Goal: Task Accomplishment & Management: Use online tool/utility

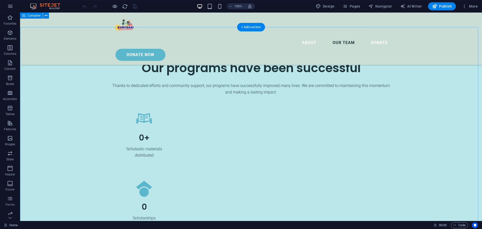
scroll to position [1154, 0]
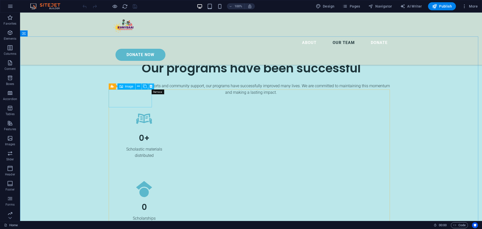
click at [151, 86] on icon at bounding box center [151, 86] width 3 height 5
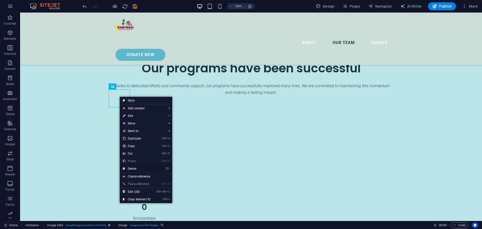
click at [141, 167] on link "⌦ Delete" at bounding box center [137, 169] width 34 height 8
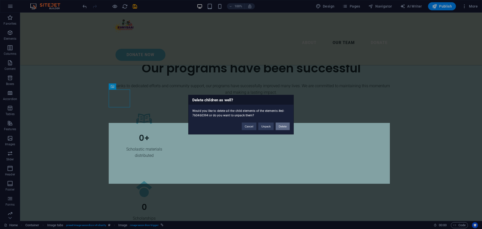
click at [283, 126] on button "Delete" at bounding box center [283, 126] width 14 height 8
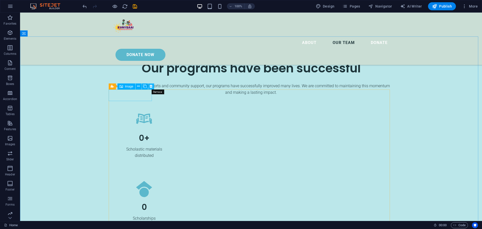
click at [151, 87] on icon at bounding box center [151, 86] width 3 height 5
click at [151, 88] on icon at bounding box center [151, 86] width 3 height 5
click at [152, 87] on icon at bounding box center [151, 86] width 3 height 5
click at [150, 85] on icon at bounding box center [151, 86] width 3 height 5
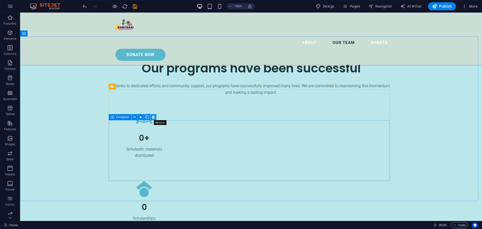
click at [153, 117] on icon at bounding box center [153, 116] width 3 height 5
click at [139, 117] on icon at bounding box center [139, 117] width 3 height 5
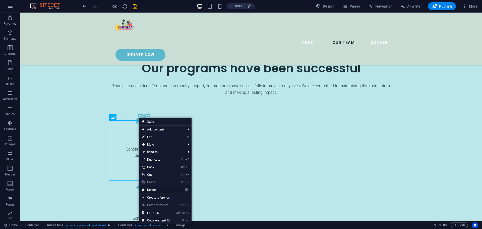
click at [157, 189] on link "⌦ Delete" at bounding box center [156, 190] width 34 height 8
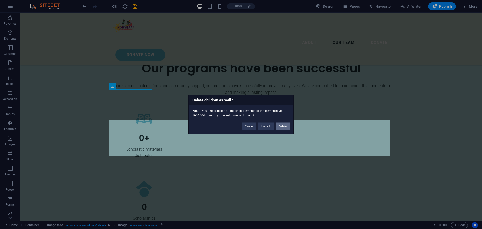
click at [283, 124] on button "Delete" at bounding box center [283, 126] width 14 height 8
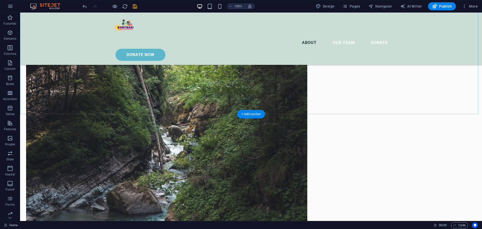
scroll to position [803, 0]
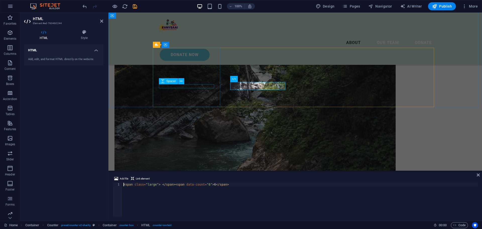
scroll to position [753, 0]
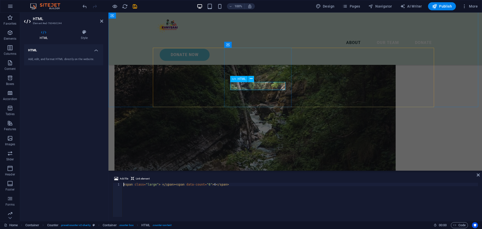
click at [95, 51] on h4 "HTML" at bounding box center [63, 48] width 79 height 9
click at [95, 51] on h4 "HTML" at bounding box center [63, 50] width 79 height 12
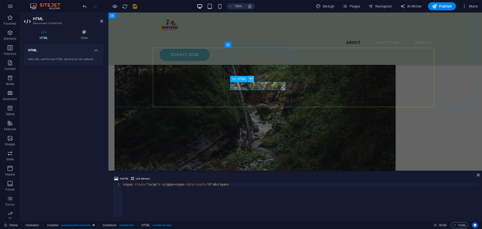
click at [252, 78] on icon at bounding box center [251, 78] width 3 height 5
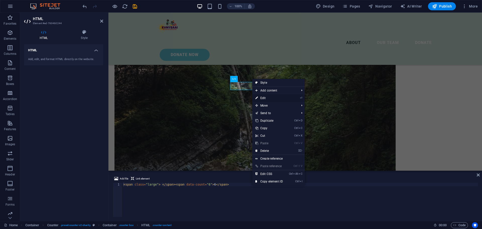
click at [273, 96] on link "⏎ Edit" at bounding box center [269, 98] width 34 height 8
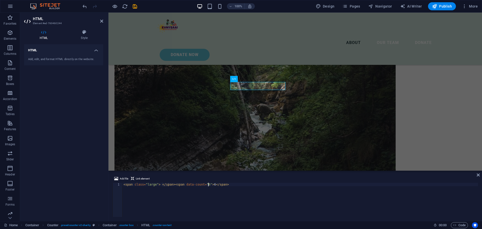
click at [208, 185] on div "< span class = "large" > </ span > < span data-count = "6" > 6 </ span >" at bounding box center [299, 202] width 355 height 41
click at [203, 185] on div "< span class = "large" > </ span > < span data-count = "6" > 17 </ span >" at bounding box center [299, 202] width 355 height 41
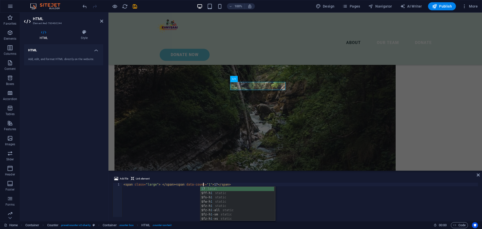
scroll to position [0, 7]
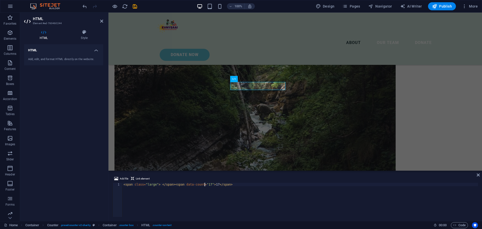
type textarea "<span class="large"> </span><span data-count="17">17</span>"
click at [79, 160] on div "HTML Add, edit, and format HTML directly on the website." at bounding box center [63, 130] width 79 height 172
click at [478, 176] on icon at bounding box center [478, 175] width 3 height 4
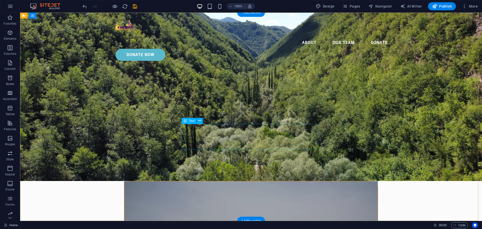
scroll to position [0, 0]
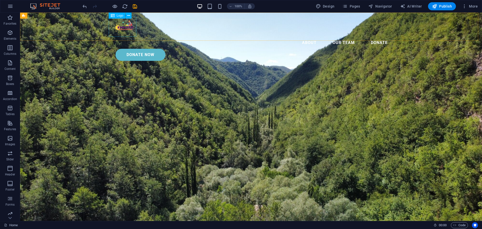
click at [121, 29] on div at bounding box center [250, 27] width 281 height 20
click at [128, 15] on icon at bounding box center [128, 15] width 3 height 5
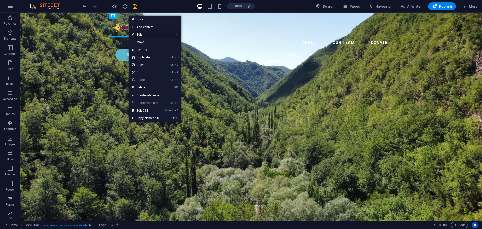
click at [151, 35] on link "⏎ Edit" at bounding box center [145, 35] width 34 height 8
select select "px"
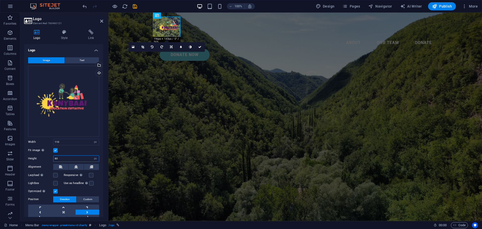
click at [64, 157] on input "80" at bounding box center [75, 158] width 45 height 6
type input "8"
type input "90"
click at [64, 141] on input "110" at bounding box center [75, 142] width 45 height 6
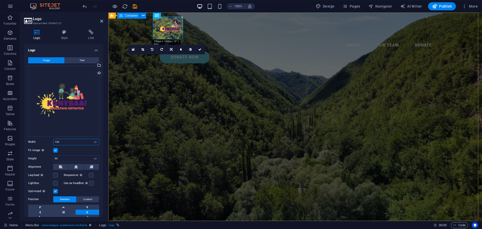
type input "120"
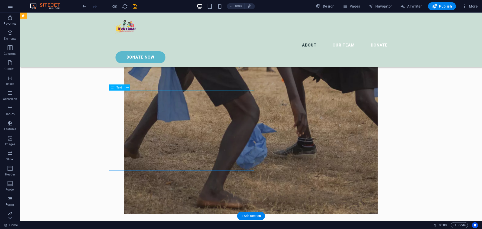
scroll to position [452, 0]
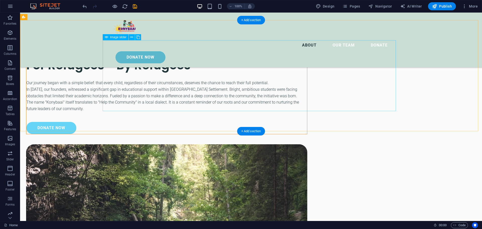
scroll to position [602, 0]
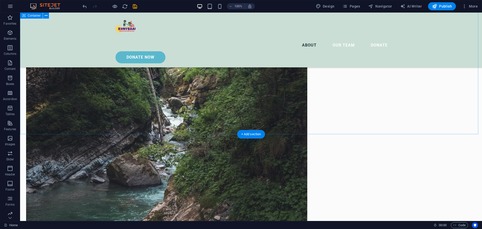
scroll to position [778, 0]
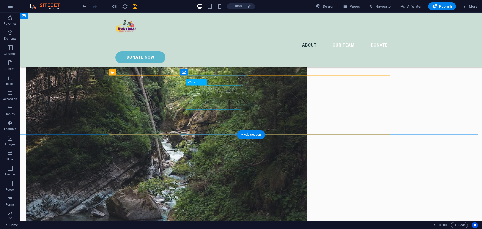
drag, startPoint x: 214, startPoint y: 98, endPoint x: 215, endPoint y: 92, distance: 6.2
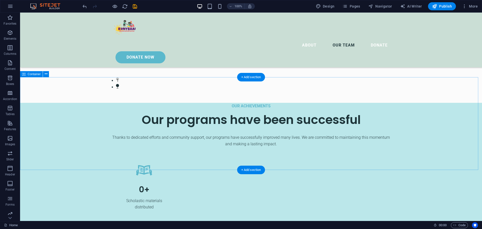
scroll to position [1104, 0]
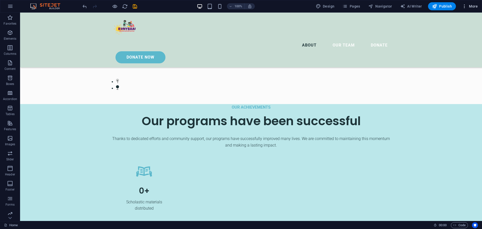
click at [468, 6] on span "More" at bounding box center [470, 6] width 16 height 5
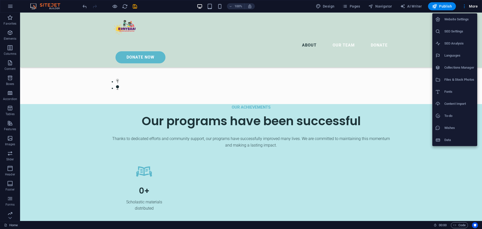
click at [469, 6] on div at bounding box center [241, 114] width 482 height 229
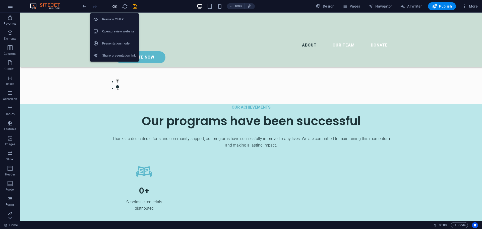
click at [113, 6] on icon "button" at bounding box center [115, 7] width 6 height 6
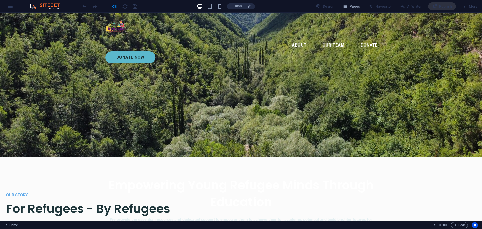
scroll to position [0, 0]
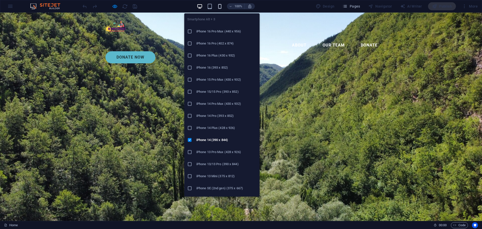
click at [221, 7] on icon "button" at bounding box center [220, 7] width 6 height 6
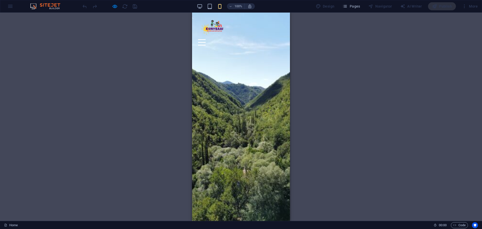
click at [206, 39] on div at bounding box center [202, 39] width 8 height 1
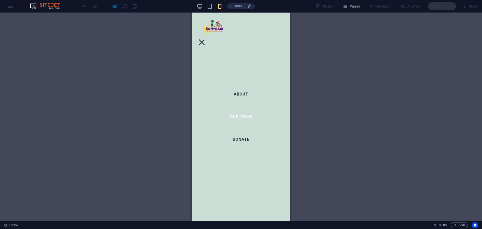
click at [236, 117] on link "Our Team" at bounding box center [241, 117] width 30 height 12
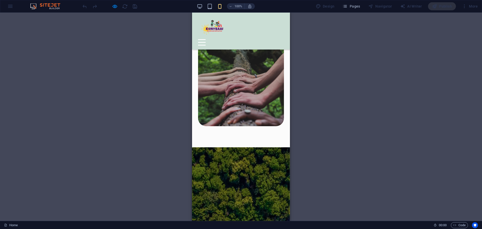
scroll to position [1214, 0]
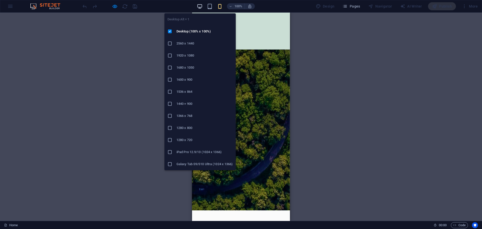
click at [198, 6] on icon "button" at bounding box center [200, 7] width 6 height 6
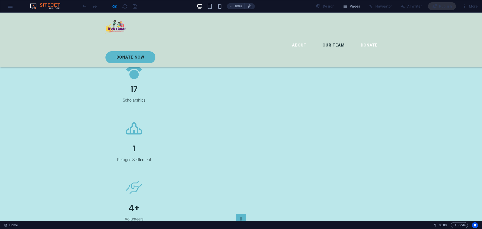
scroll to position [960, 0]
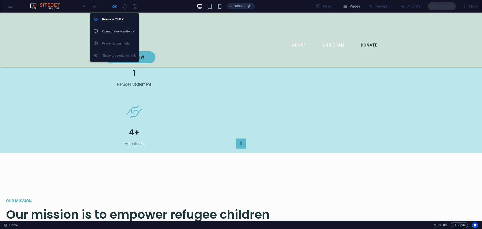
click at [113, 7] on icon "button" at bounding box center [115, 7] width 6 height 6
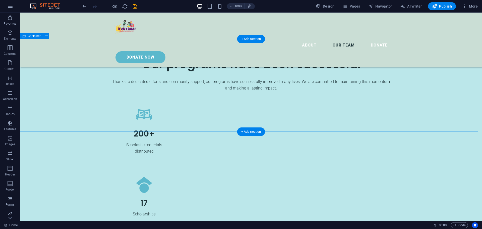
scroll to position [1154, 0]
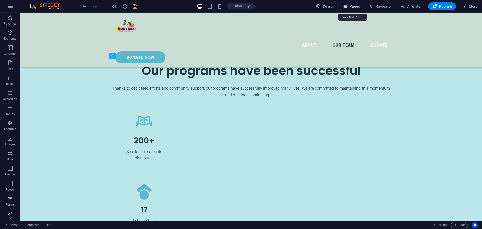
click at [350, 7] on span "Pages" at bounding box center [351, 6] width 18 height 5
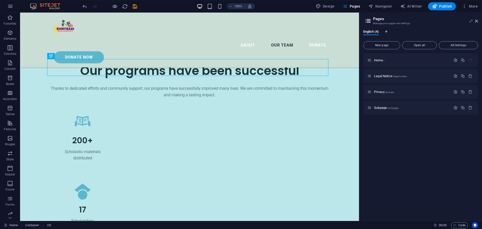
click at [399, 131] on div "Home / Legal Notice /legal-notice Privacy /privacy Subpage /subpage" at bounding box center [420, 134] width 115 height 163
click at [392, 76] on span "Legal Notice /legal-notice" at bounding box center [390, 76] width 33 height 4
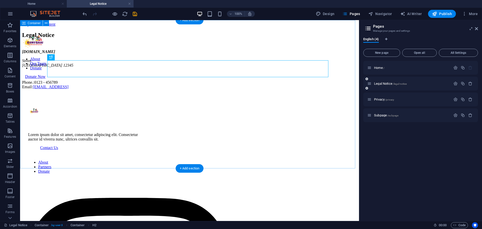
scroll to position [0, 0]
click at [120, 38] on div "Legal Notice" at bounding box center [189, 35] width 335 height 7
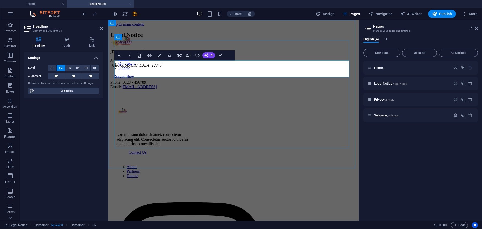
click at [192, 38] on h2 "Legal Notice" at bounding box center [233, 35] width 246 height 7
drag, startPoint x: 191, startPoint y: 70, endPoint x: 116, endPoint y: 68, distance: 74.8
click at [116, 38] on h2 "Legal Notice" at bounding box center [233, 35] width 246 height 7
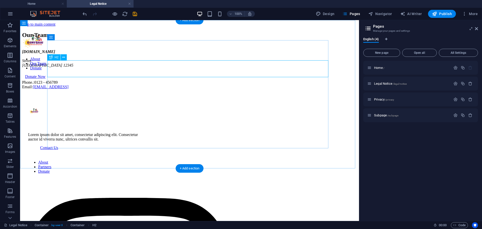
click at [99, 38] on div "Our Team" at bounding box center [189, 35] width 335 height 7
click at [61, 89] on div "[DOMAIN_NAME] [GEOGRAPHIC_DATA] 12345 Phone.: 0123 - 456789 Email: [EMAIL_ADDRE…" at bounding box center [189, 69] width 335 height 40
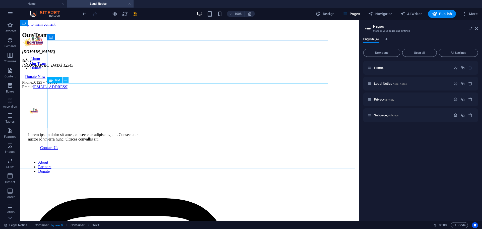
click at [65, 79] on icon at bounding box center [65, 80] width 3 height 5
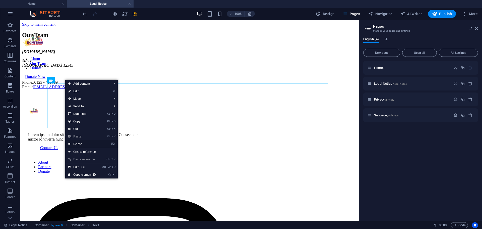
click at [85, 145] on link "⌦ Delete" at bounding box center [82, 144] width 34 height 8
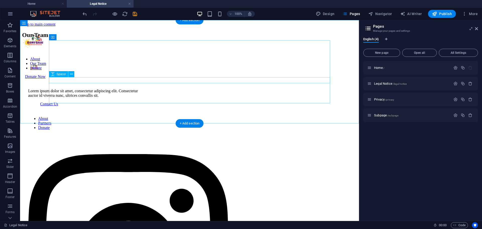
click at [59, 49] on div at bounding box center [189, 46] width 335 height 6
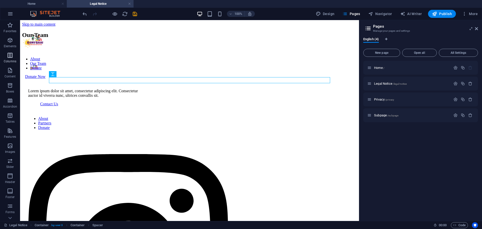
click at [9, 55] on icon "button" at bounding box center [10, 55] width 6 height 6
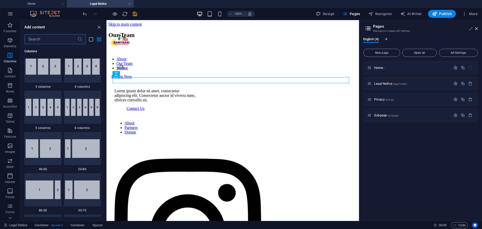
scroll to position [248, 0]
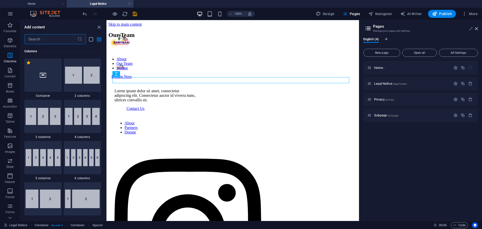
click at [76, 118] on img at bounding box center [82, 116] width 35 height 17
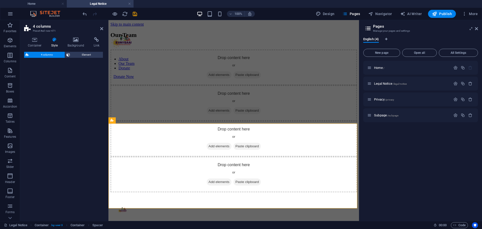
select select "rem"
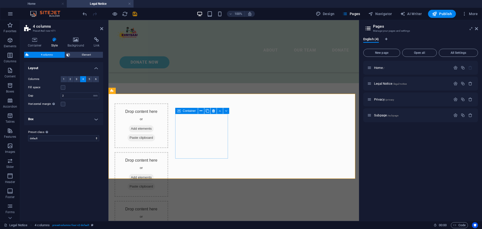
scroll to position [25, 0]
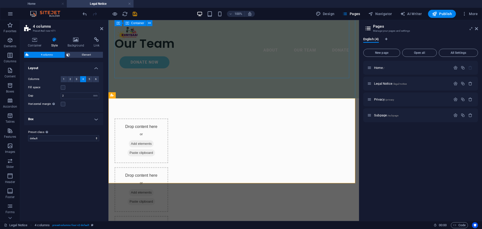
click at [275, 72] on div "Our Team" at bounding box center [233, 46] width 238 height 63
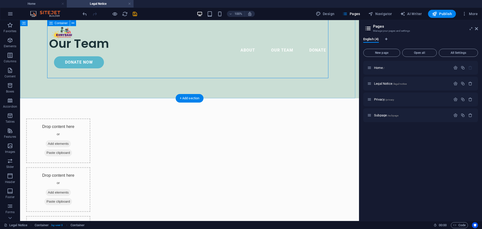
click at [79, 62] on div "Our Team" at bounding box center [189, 46] width 281 height 63
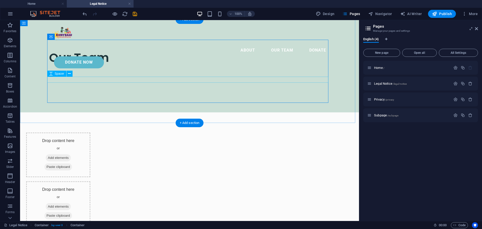
scroll to position [0, 0]
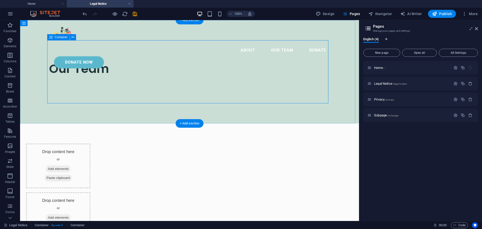
click at [84, 95] on div "Our Team" at bounding box center [189, 71] width 281 height 63
click at [111, 115] on div "Our Team" at bounding box center [189, 71] width 339 height 103
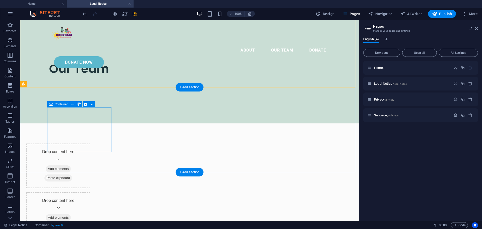
scroll to position [73, 0]
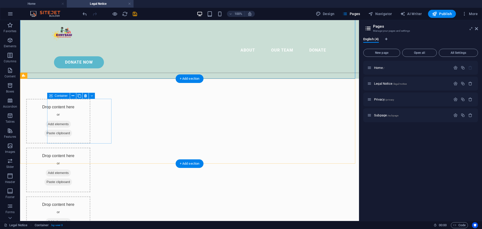
click at [71, 124] on span "Add elements" at bounding box center [58, 123] width 25 height 7
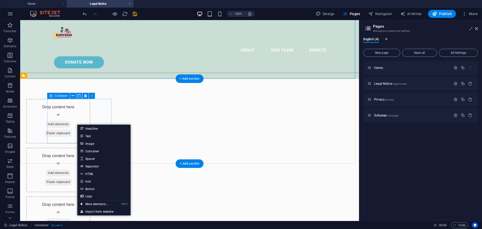
click at [71, 122] on span "Add elements" at bounding box center [58, 123] width 25 height 7
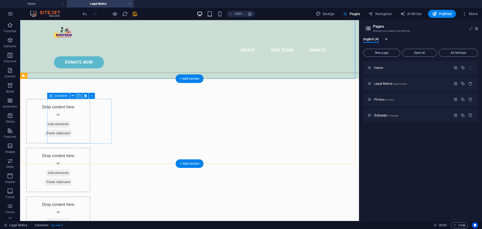
click at [71, 123] on span "Add elements" at bounding box center [58, 123] width 25 height 7
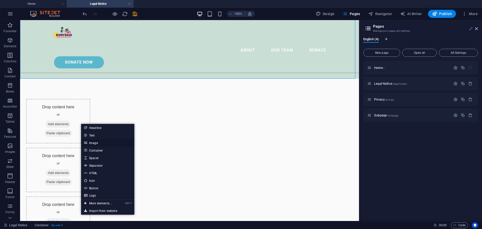
click at [99, 142] on link "Image" at bounding box center [107, 143] width 53 height 8
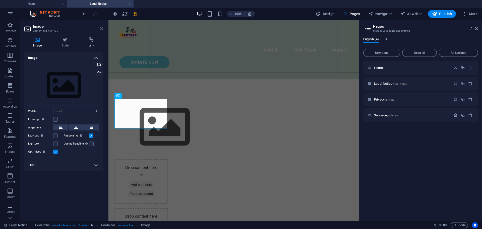
click at [101, 29] on icon at bounding box center [101, 29] width 3 height 4
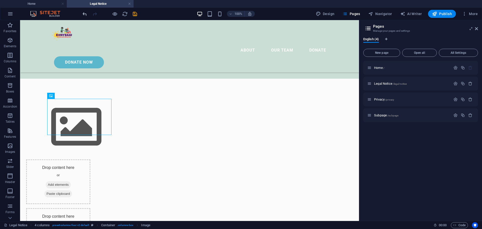
click at [83, 14] on icon "undo" at bounding box center [85, 14] width 6 height 6
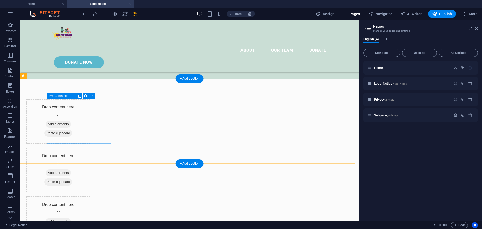
click at [71, 123] on span "Add elements" at bounding box center [58, 123] width 25 height 7
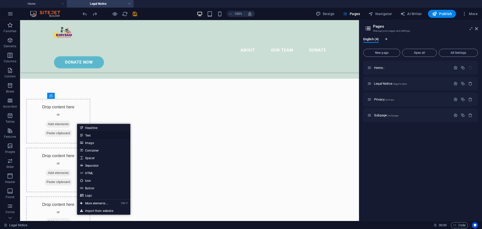
click at [89, 134] on link "Text" at bounding box center [103, 135] width 53 height 8
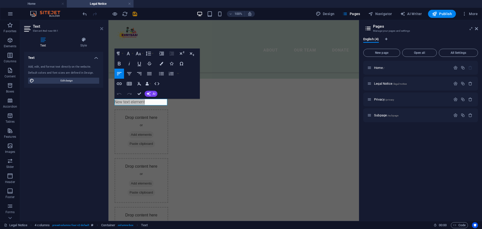
click at [102, 30] on icon at bounding box center [101, 29] width 3 height 4
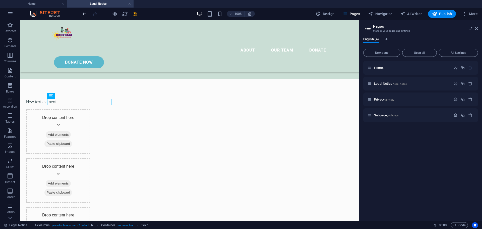
click at [85, 13] on icon "undo" at bounding box center [85, 14] width 6 height 6
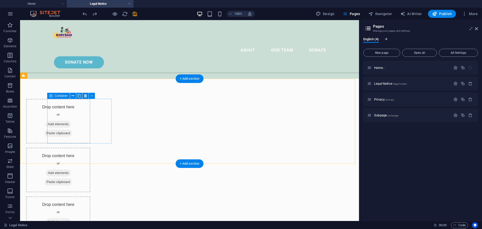
click at [55, 112] on div "Drop content here or Add elements Paste clipboard" at bounding box center [58, 121] width 64 height 45
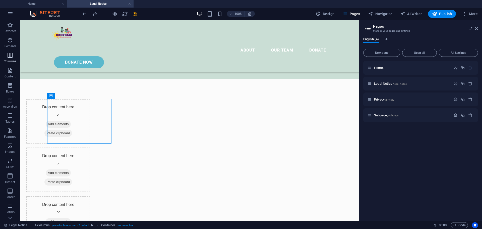
click at [10, 57] on icon "button" at bounding box center [10, 55] width 6 height 6
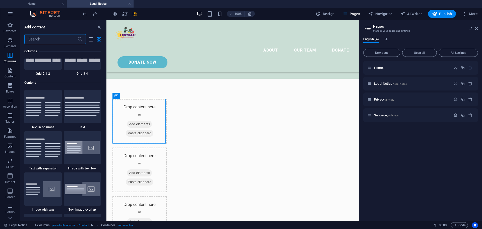
scroll to position [851, 0]
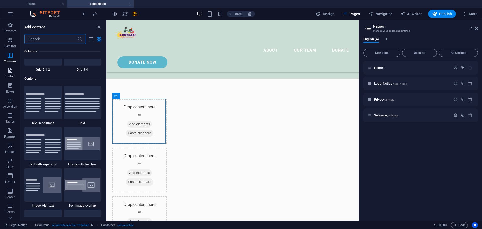
click at [9, 73] on icon "button" at bounding box center [10, 70] width 6 height 6
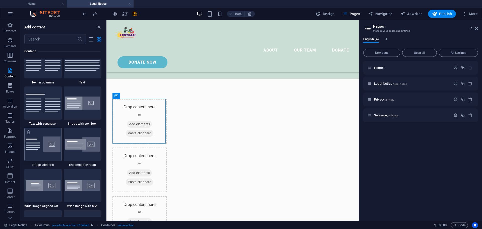
scroll to position [903, 0]
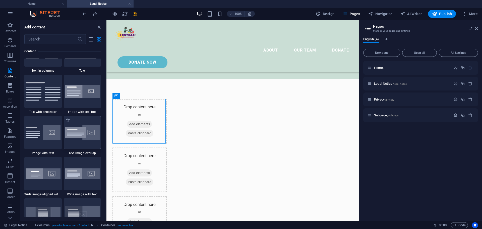
click at [86, 140] on img at bounding box center [82, 132] width 35 height 15
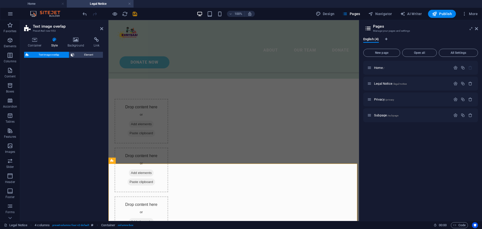
select select "rem"
select select "px"
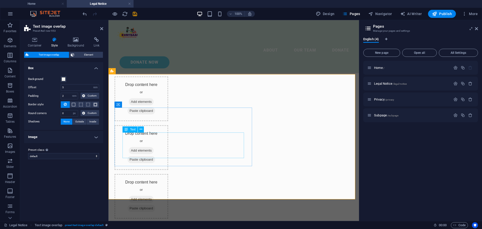
scroll to position [142, 0]
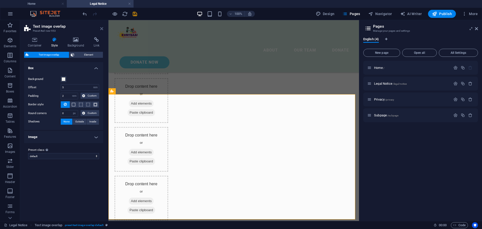
drag, startPoint x: 101, startPoint y: 28, endPoint x: 79, endPoint y: 8, distance: 29.7
click at [101, 28] on icon at bounding box center [101, 29] width 3 height 4
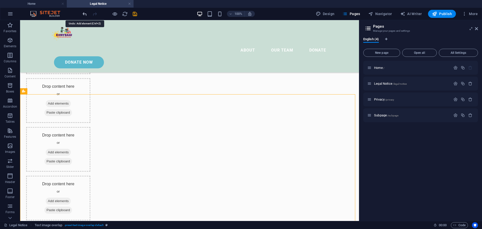
click at [83, 13] on icon "undo" at bounding box center [85, 14] width 6 height 6
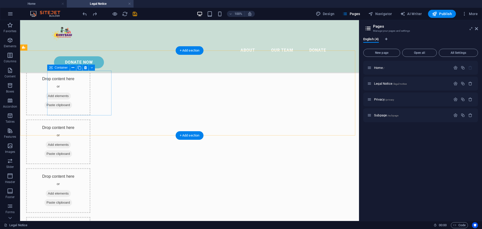
click at [64, 83] on div "Drop content here or Add elements Paste clipboard" at bounding box center [58, 93] width 64 height 45
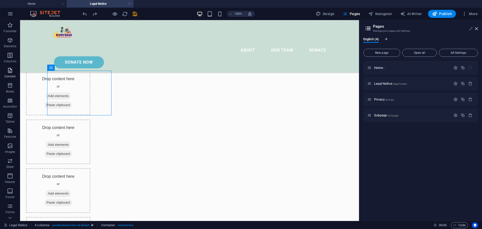
click at [8, 77] on p "Content" at bounding box center [10, 76] width 11 height 4
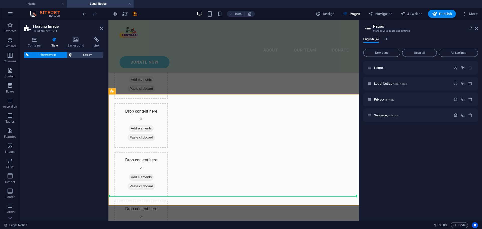
scroll to position [142, 0]
select select "%"
select select "rem"
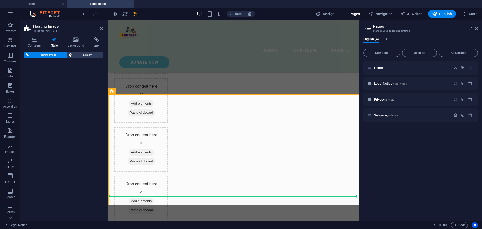
select select "rem"
select select "%"
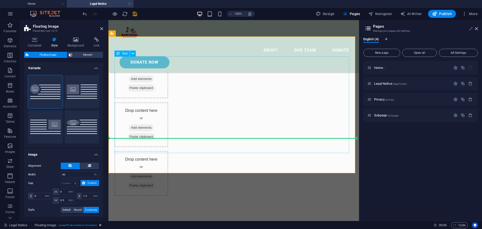
scroll to position [128, 0]
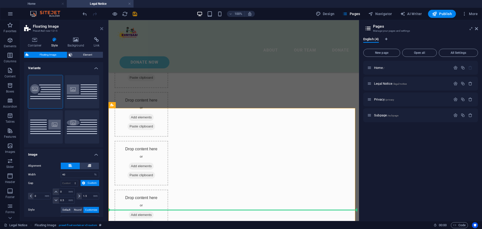
click at [100, 30] on icon at bounding box center [101, 29] width 3 height 4
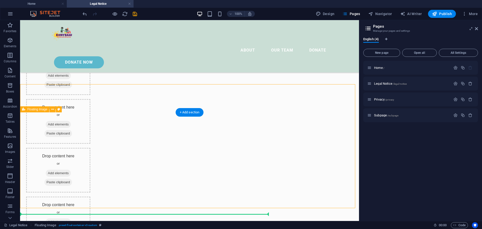
scroll to position [124, 0]
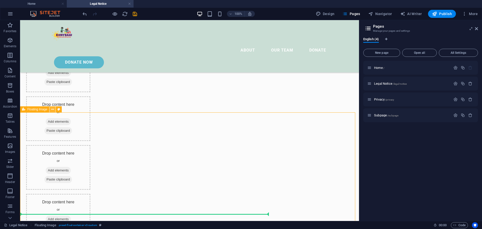
click at [53, 110] on icon at bounding box center [52, 109] width 3 height 5
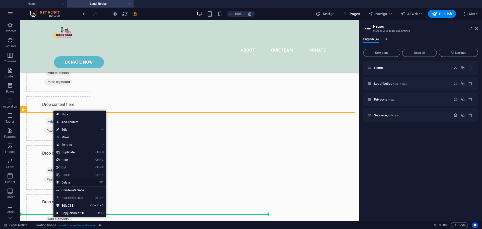
click at [73, 180] on link "⌦ Delete" at bounding box center [70, 182] width 34 height 8
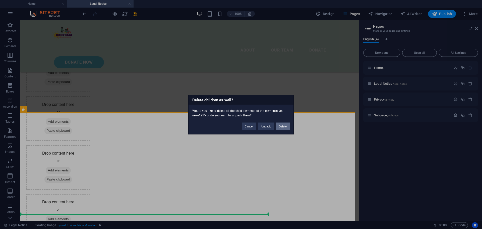
click at [284, 128] on button "Delete" at bounding box center [283, 126] width 14 height 8
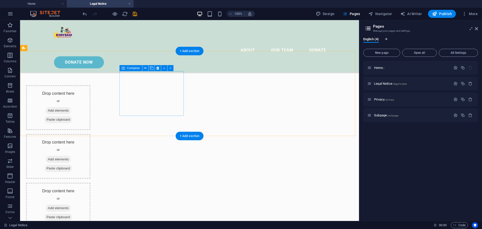
scroll to position [76, 0]
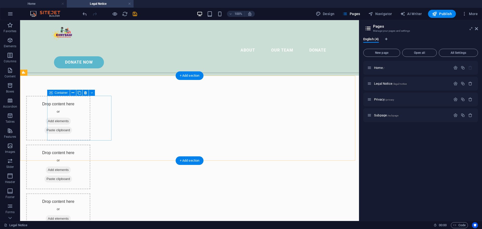
click at [67, 107] on div "Drop content here or Add elements Paste clipboard" at bounding box center [58, 118] width 64 height 45
click at [73, 93] on icon at bounding box center [73, 92] width 3 height 5
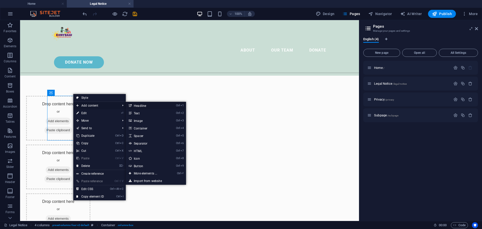
click at [145, 104] on link "Ctrl 1 Headline" at bounding box center [146, 106] width 41 height 8
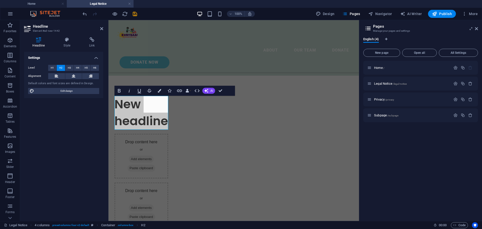
click at [99, 29] on header "Headline Element #ed-new-1442" at bounding box center [63, 26] width 79 height 13
click at [100, 28] on h2 "Headline" at bounding box center [68, 26] width 70 height 5
click at [102, 28] on icon at bounding box center [101, 29] width 3 height 4
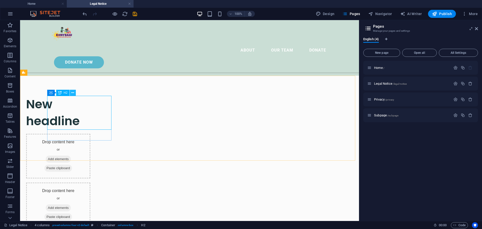
click at [73, 92] on icon at bounding box center [72, 92] width 3 height 5
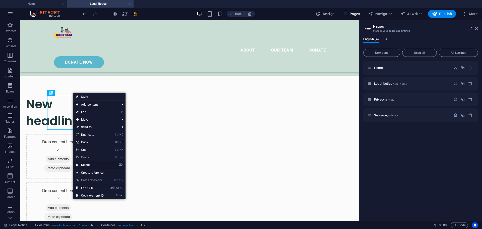
click at [84, 166] on link "⌦ Delete" at bounding box center [90, 165] width 34 height 8
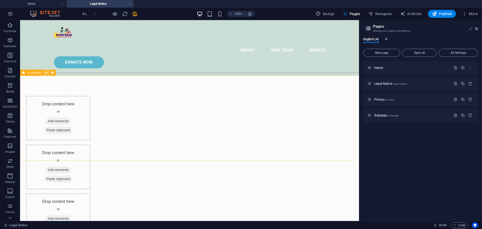
click at [48, 74] on button at bounding box center [46, 73] width 6 height 6
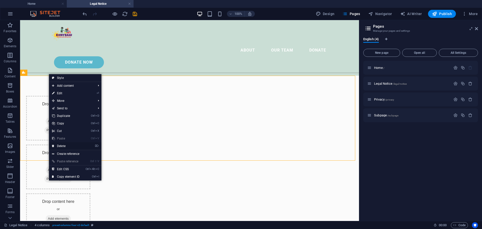
click at [62, 143] on link "⌦ Delete" at bounding box center [66, 146] width 34 height 8
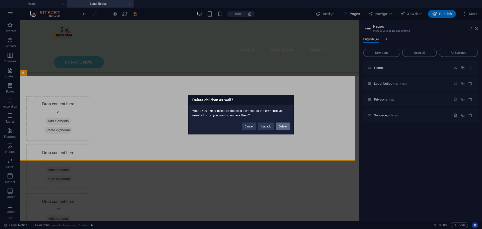
click at [283, 128] on button "Delete" at bounding box center [283, 126] width 14 height 8
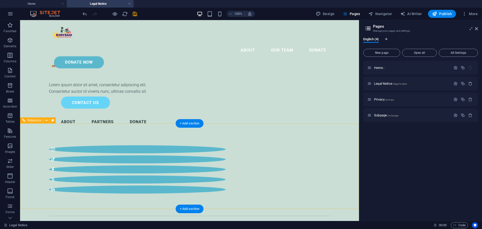
scroll to position [0, 0]
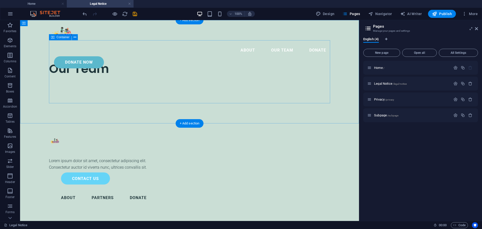
click at [74, 54] on div "Our Team" at bounding box center [189, 71] width 281 height 63
click at [201, 124] on div "+ Add section" at bounding box center [190, 123] width 28 height 9
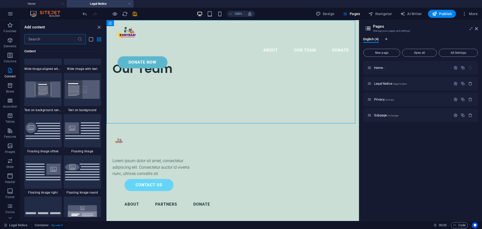
scroll to position [1029, 0]
click at [9, 160] on icon "button" at bounding box center [10, 161] width 6 height 6
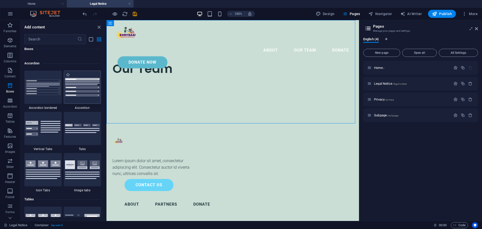
scroll to position [1490, 0]
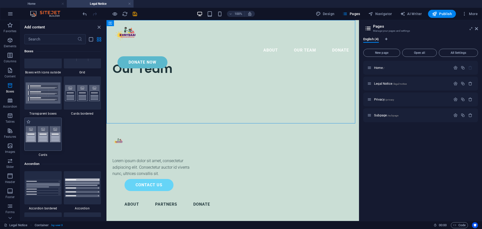
click at [39, 132] on img at bounding box center [43, 134] width 35 height 16
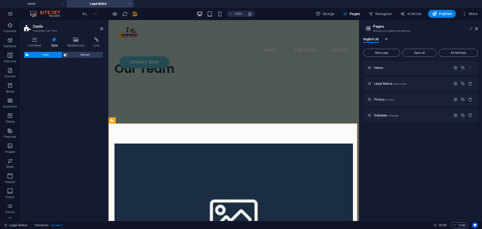
select select "rem"
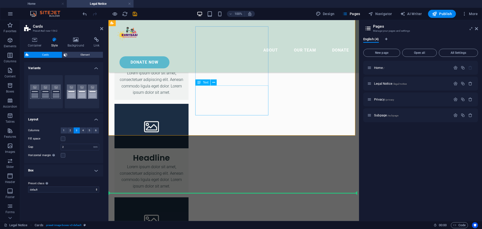
scroll to position [36, 0]
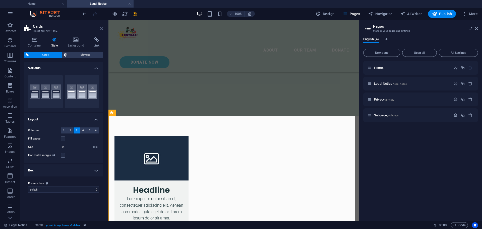
click at [101, 29] on icon at bounding box center [101, 29] width 3 height 4
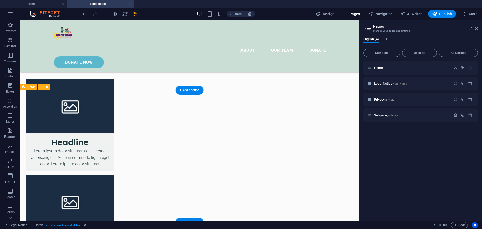
scroll to position [111, 0]
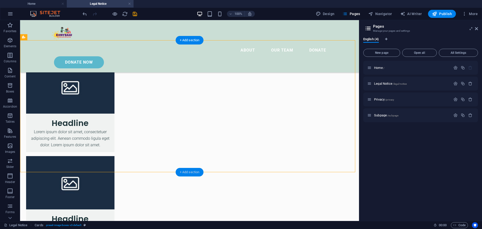
click at [192, 170] on div "+ Add section" at bounding box center [190, 172] width 28 height 9
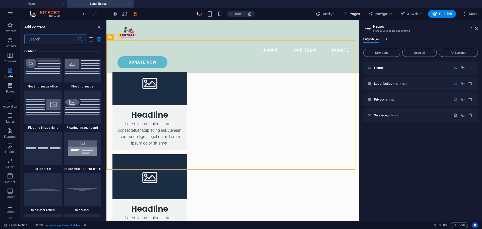
scroll to position [1104, 0]
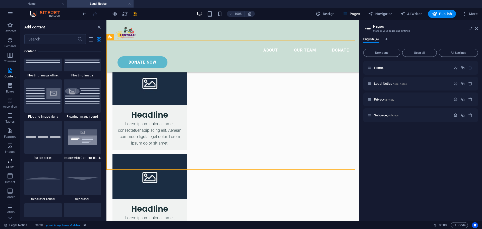
click at [8, 164] on span "Slider" at bounding box center [10, 164] width 20 height 12
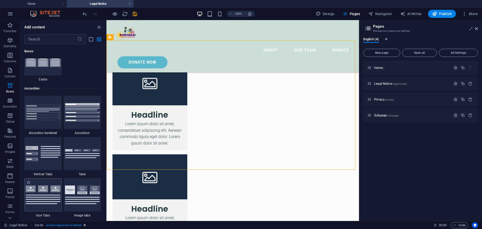
scroll to position [1515, 0]
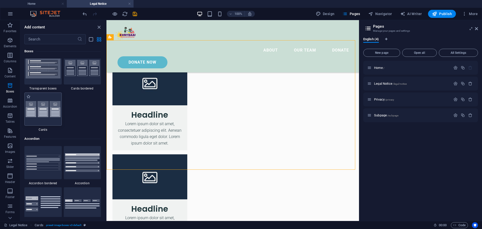
click at [43, 117] on img at bounding box center [43, 109] width 35 height 16
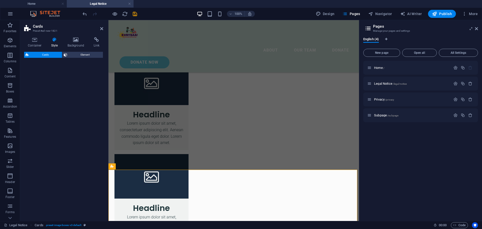
select select "rem"
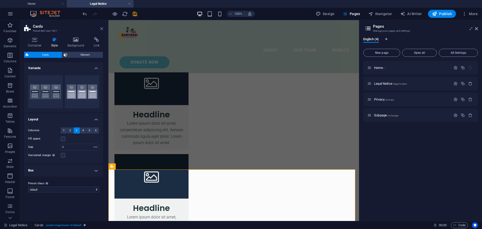
click at [101, 29] on icon at bounding box center [101, 29] width 3 height 4
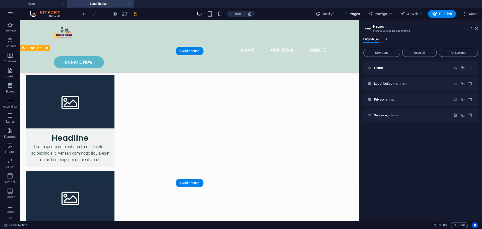
scroll to position [100, 0]
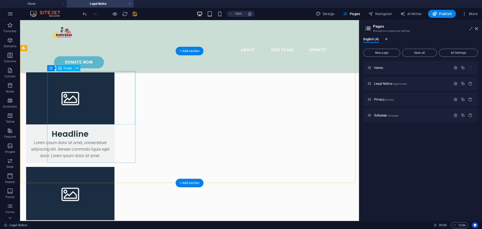
click at [85, 96] on figure at bounding box center [70, 97] width 88 height 53
click at [90, 94] on figure at bounding box center [70, 97] width 88 height 53
select select "%"
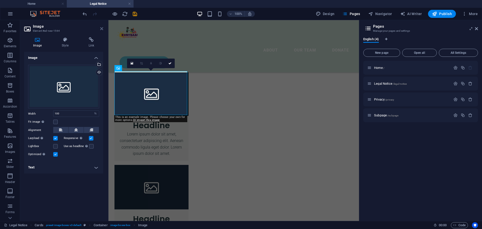
click at [101, 29] on icon at bounding box center [101, 29] width 3 height 4
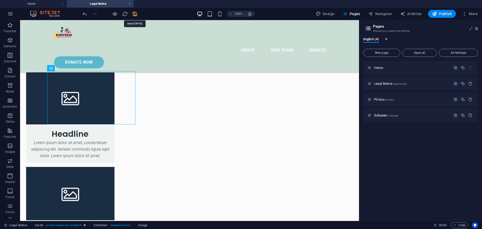
click at [135, 15] on icon "save" at bounding box center [135, 14] width 6 height 6
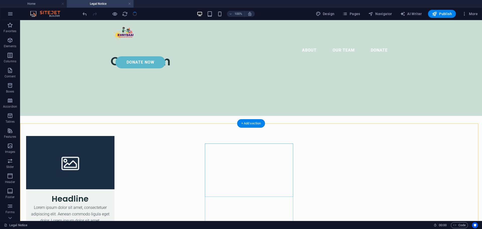
scroll to position [0, 0]
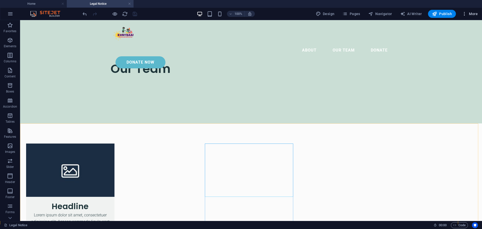
click at [476, 12] on span "More" at bounding box center [470, 13] width 16 height 5
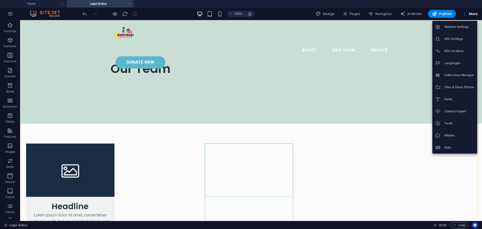
click at [354, 13] on div at bounding box center [241, 114] width 482 height 229
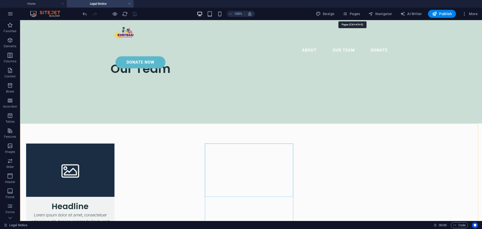
click at [354, 13] on span "Pages" at bounding box center [351, 13] width 18 height 5
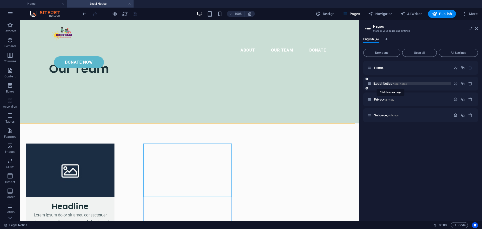
click at [385, 84] on span "Legal Notice /legal-notice" at bounding box center [390, 84] width 33 height 4
click at [456, 82] on icon "button" at bounding box center [455, 83] width 4 height 4
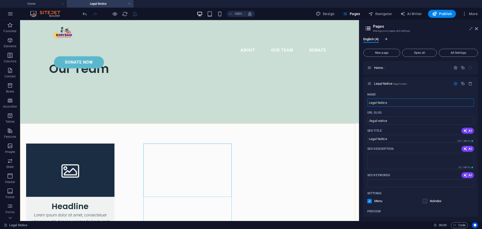
drag, startPoint x: 389, startPoint y: 102, endPoint x: 361, endPoint y: 102, distance: 27.9
click at [361, 102] on div "English (4) New page Open all All Settings Home / Legal Notice /legal-notice Na…" at bounding box center [420, 126] width 123 height 187
type input "Team"
type input "/team"
type input "Team"
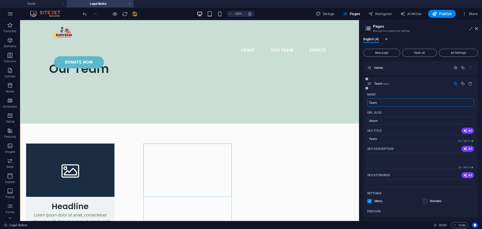
click at [368, 102] on input "Team" at bounding box center [420, 102] width 107 height 8
type input "Our Team"
type input "/oteam"
type input "OTeam"
type input "Our Team"
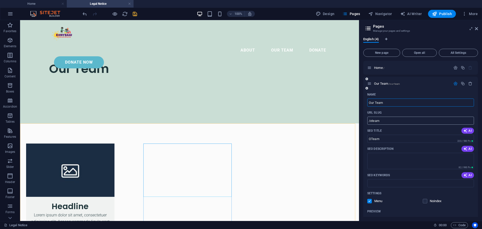
type input "/our-team"
type input "Our Team"
click at [392, 78] on div "Our Team /our-team" at bounding box center [420, 84] width 115 height 14
click at [348, 81] on div "Our Team" at bounding box center [189, 71] width 339 height 103
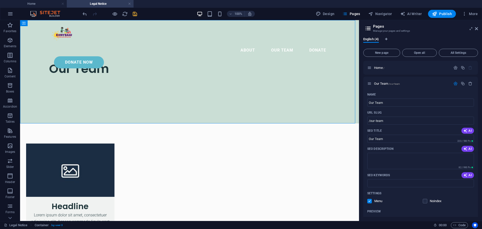
click at [479, 84] on div "English (4) New page Open all All Settings Home / Our Team /our-team Name Our T…" at bounding box center [420, 126] width 123 height 187
click at [477, 28] on icon at bounding box center [476, 29] width 3 height 4
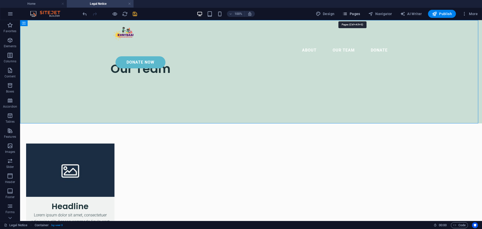
click at [355, 13] on span "Pages" at bounding box center [351, 13] width 18 height 5
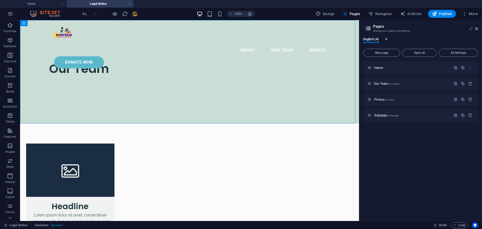
drag, startPoint x: 163, startPoint y: 23, endPoint x: 137, endPoint y: 100, distance: 81.7
click at [137, 100] on div "Our Team" at bounding box center [189, 71] width 281 height 63
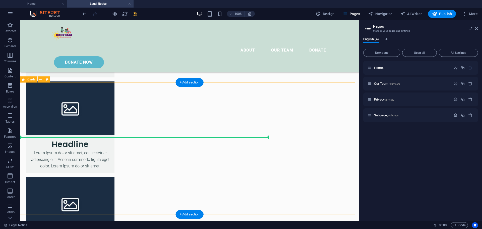
scroll to position [201, 0]
